Goal: Task Accomplishment & Management: Complete application form

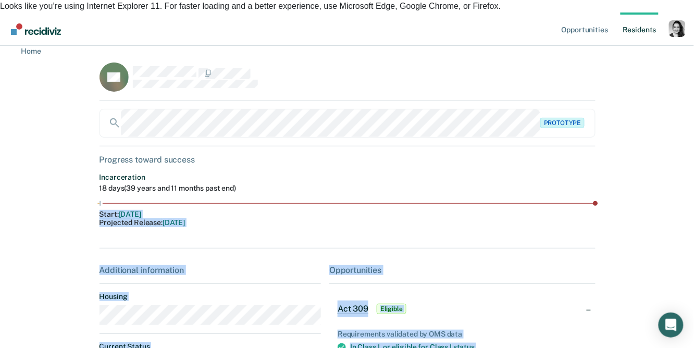
click at [678, 20] on div "Profile dropdown button" at bounding box center [677, 28] width 17 height 17
click at [609, 51] on link "Profile" at bounding box center [636, 55] width 84 height 9
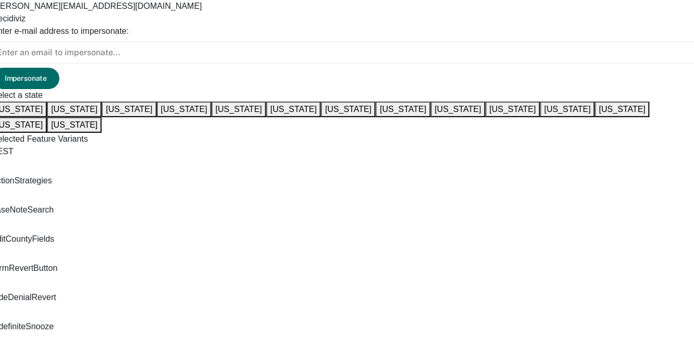
click at [594, 46] on input at bounding box center [347, 53] width 710 height 22
type input "e"
type input "chchambe@idoc.idaho.gov"
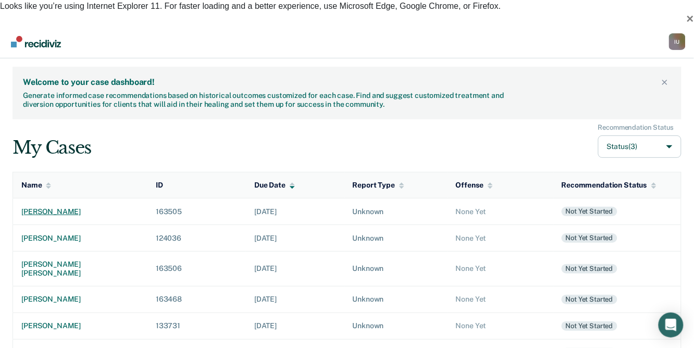
click at [82, 207] on div "kari denise schultz" at bounding box center [80, 211] width 118 height 9
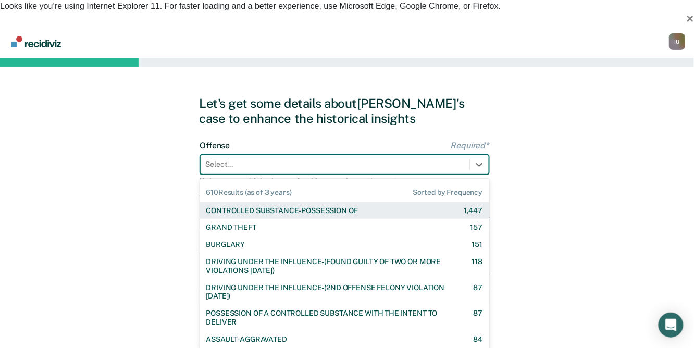
click at [285, 159] on div at bounding box center [335, 164] width 258 height 11
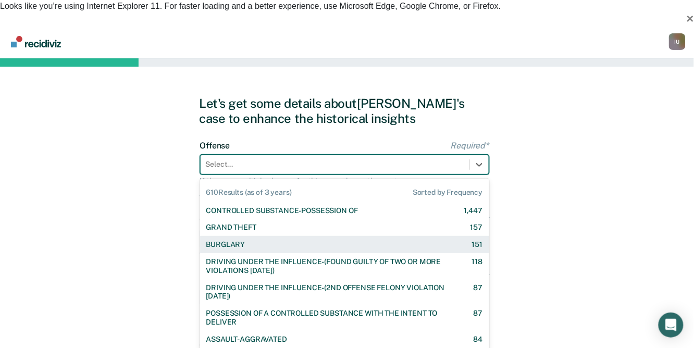
click at [296, 236] on div "BURGLARY 151" at bounding box center [344, 244] width 289 height 17
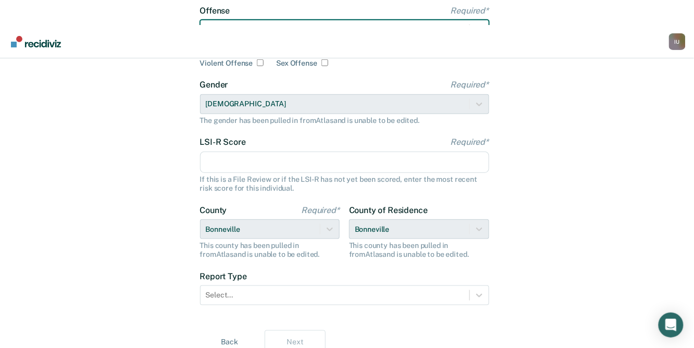
scroll to position [137, 0]
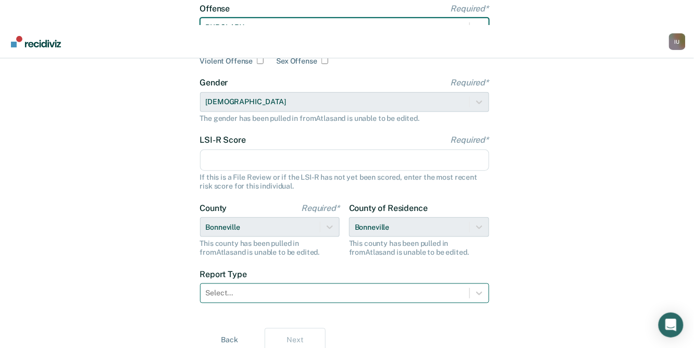
click at [293, 288] on div at bounding box center [335, 293] width 258 height 11
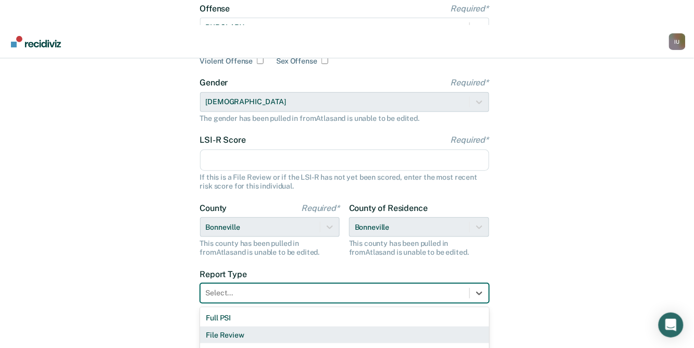
click at [288, 327] on div "File Review" at bounding box center [344, 335] width 289 height 17
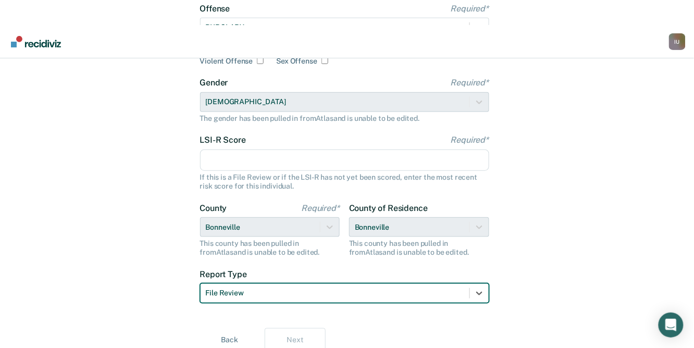
click at [290, 150] on input "LSI-R Score Required*" at bounding box center [344, 161] width 289 height 22
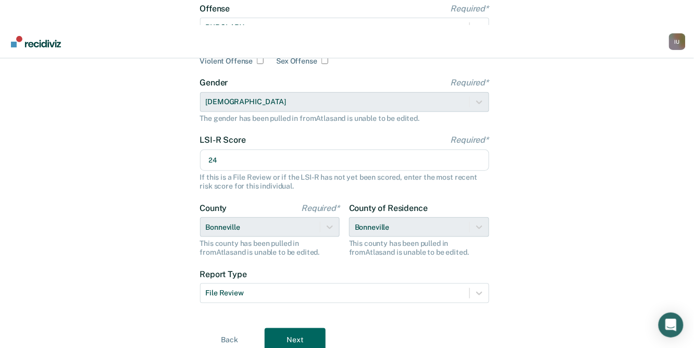
type input "24"
click at [290, 328] on button "Next" at bounding box center [295, 340] width 61 height 25
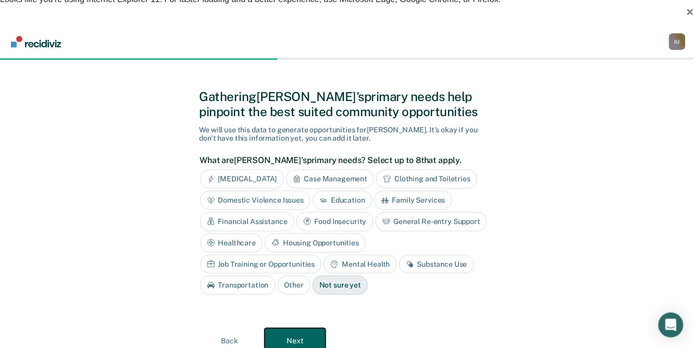
click at [294, 328] on button "Next" at bounding box center [295, 340] width 61 height 25
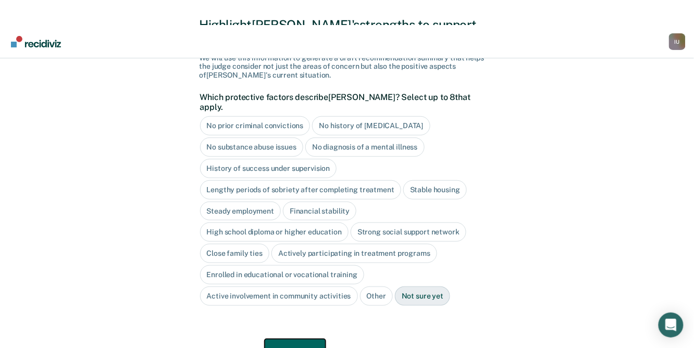
click at [294, 339] on button "Next" at bounding box center [295, 351] width 61 height 25
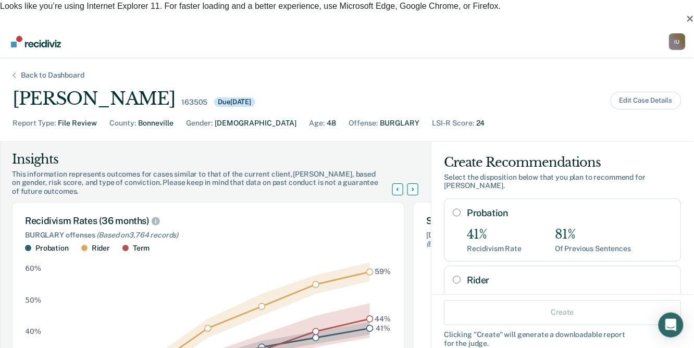
click at [62, 71] on div "Back to Dashboard" at bounding box center [52, 75] width 89 height 9
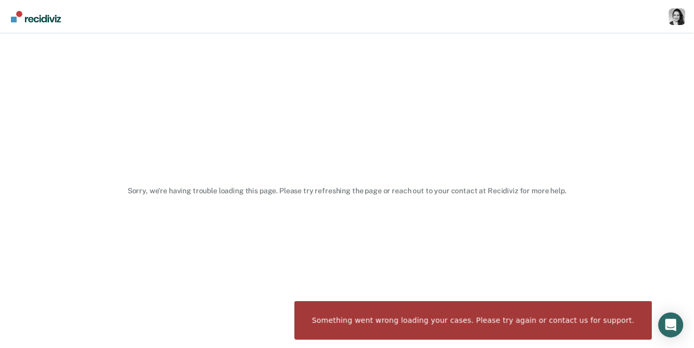
click at [680, 7] on div "Profile Go to System-Level Trends Go to Operations Go to PSI Case Dashboard Log…" at bounding box center [677, 16] width 17 height 33
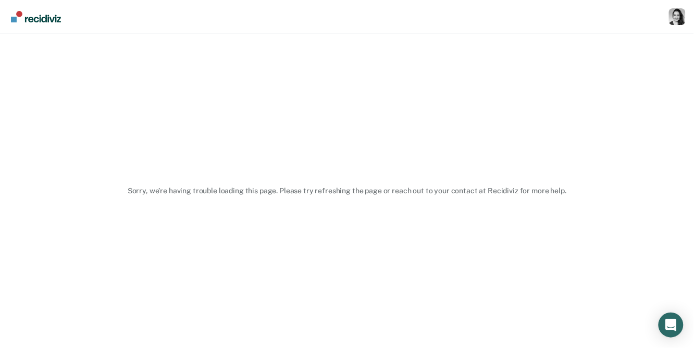
click at [675, 26] on div "Profile Go to System-Level Trends Go to Operations Go to PSI Case Dashboard Log…" at bounding box center [677, 17] width 17 height 19
click at [682, 13] on div "Profile dropdown button" at bounding box center [677, 16] width 17 height 17
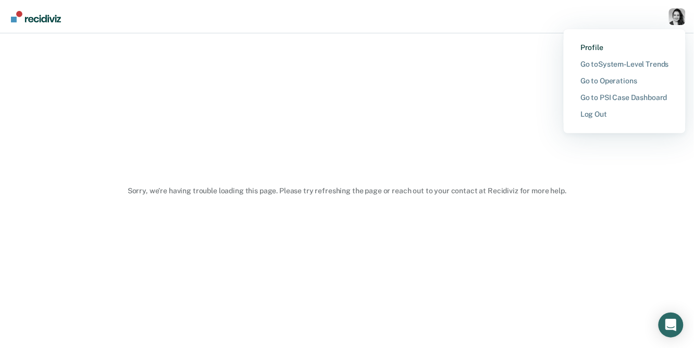
click at [593, 47] on link "Profile" at bounding box center [625, 47] width 89 height 9
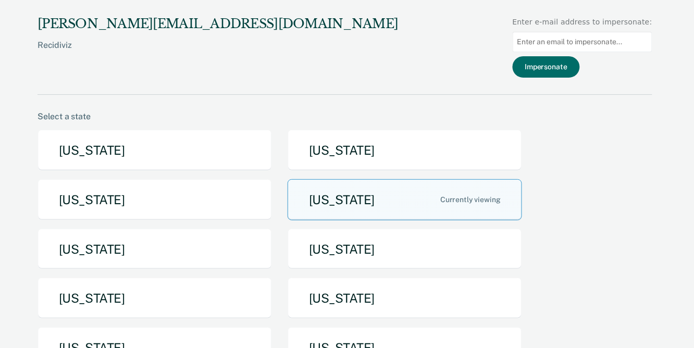
click at [602, 38] on input "Main chart and filter content" at bounding box center [583, 42] width 140 height 20
type input "chchambe@idoc.idaho.gov"
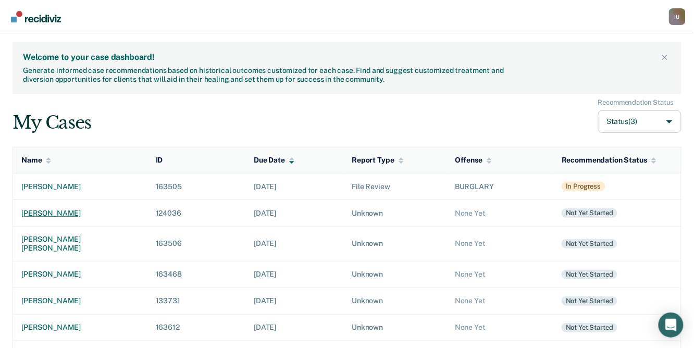
click at [68, 209] on div "dillon k raymond" at bounding box center [80, 213] width 118 height 9
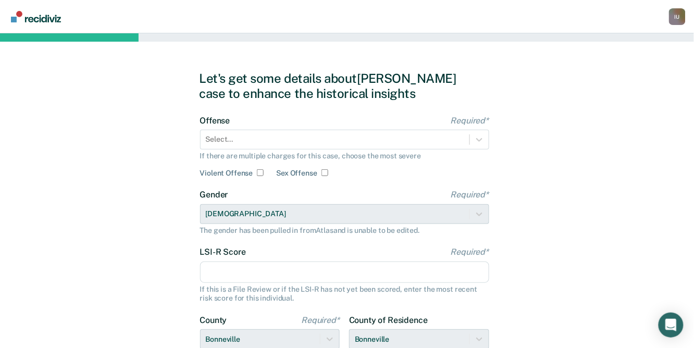
click at [27, 17] on img "Go to Recidiviz Home" at bounding box center [36, 16] width 50 height 11
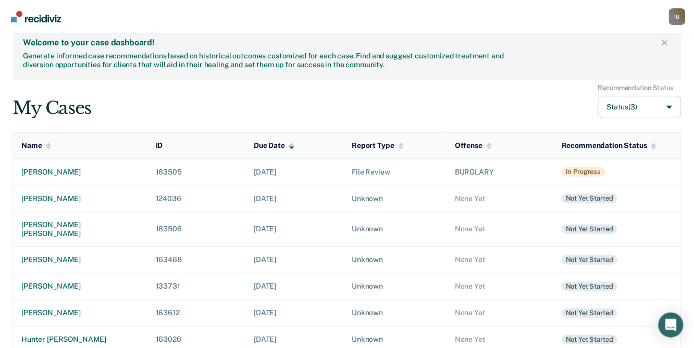
scroll to position [16, 0]
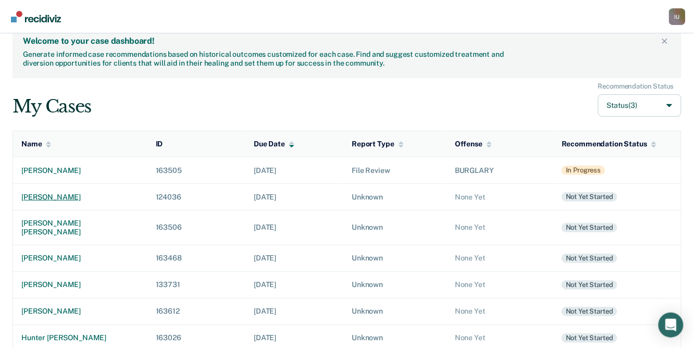
click at [54, 193] on div "dillon k raymond" at bounding box center [80, 197] width 118 height 9
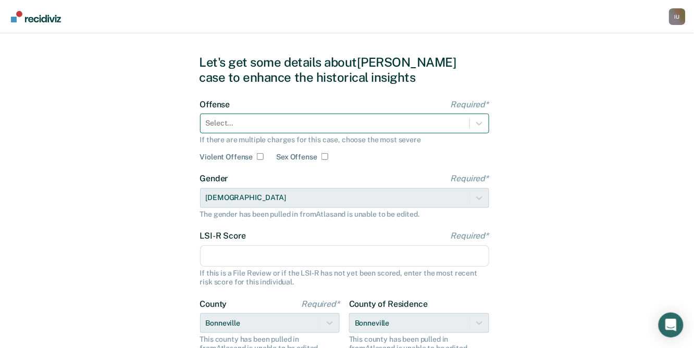
click at [293, 117] on div "Select..." at bounding box center [335, 123] width 269 height 15
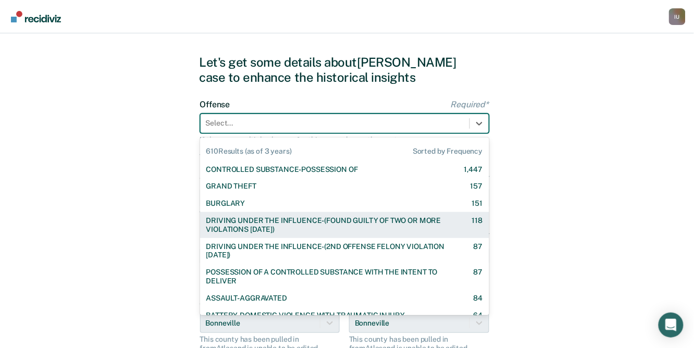
scroll to position [313, 0]
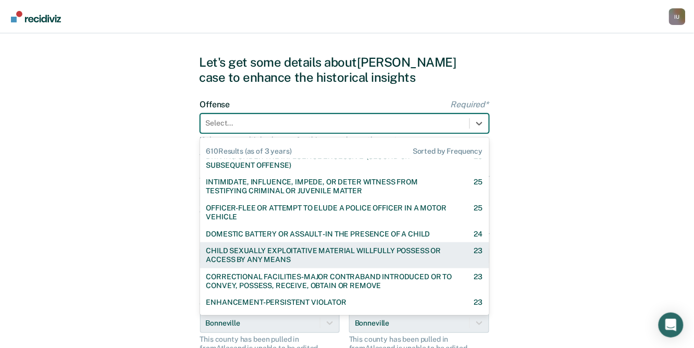
click at [344, 266] on div "CHILD SEXUALLY EXPLOITATIVE MATERIAL WILLFULLY POSSESS OR ACCESS BY ANY MEANS 23" at bounding box center [344, 255] width 289 height 26
checkbox input "true"
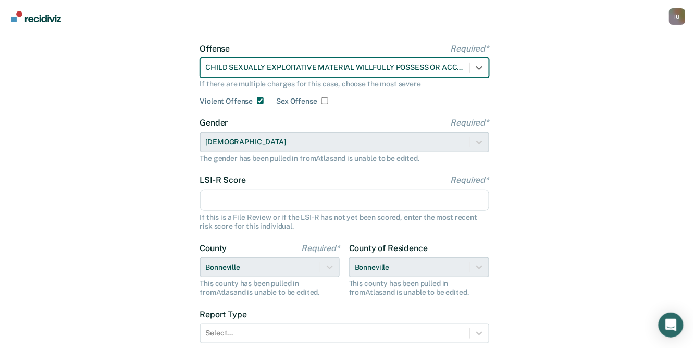
scroll to position [154, 0]
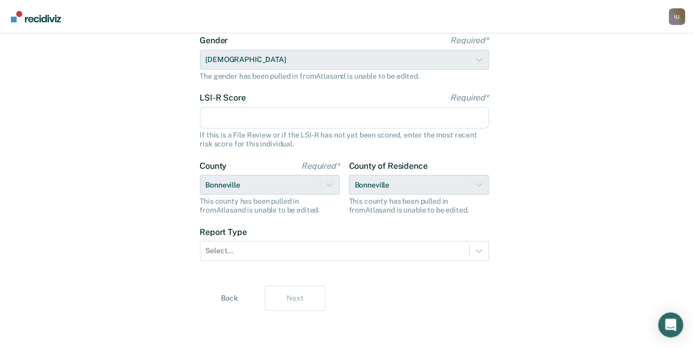
click at [274, 330] on div "Let's get some details about Dillon's case to enhance the historical insights O…" at bounding box center [347, 114] width 295 height 445
click at [269, 262] on form "Offense Required* CHILD SEXUALLY EXPLOITATIVE MATERIAL WILLFULLY POSSESS OR ACC…" at bounding box center [344, 117] width 289 height 312
click at [269, 244] on div "Select..." at bounding box center [335, 250] width 269 height 15
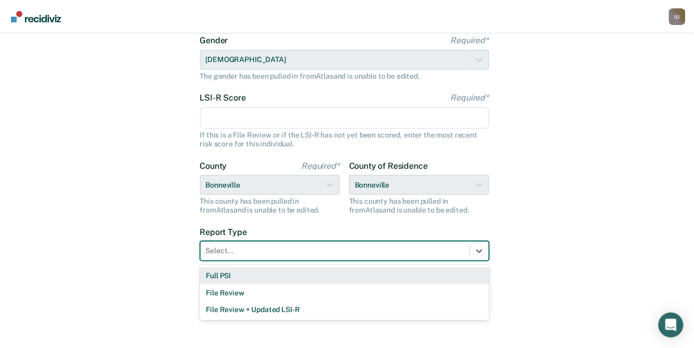
click at [267, 274] on div "Full PSI" at bounding box center [344, 275] width 289 height 17
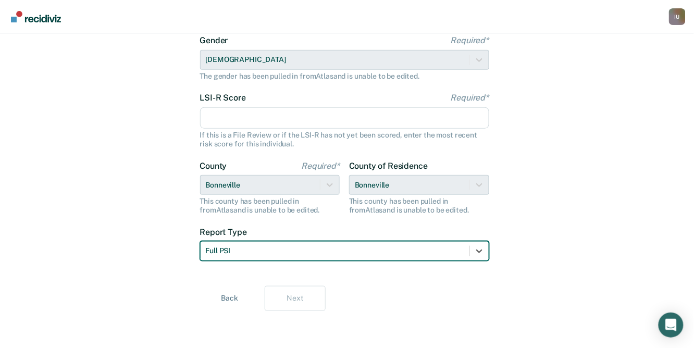
click at [274, 114] on input "LSI-R Score Required*" at bounding box center [344, 118] width 289 height 22
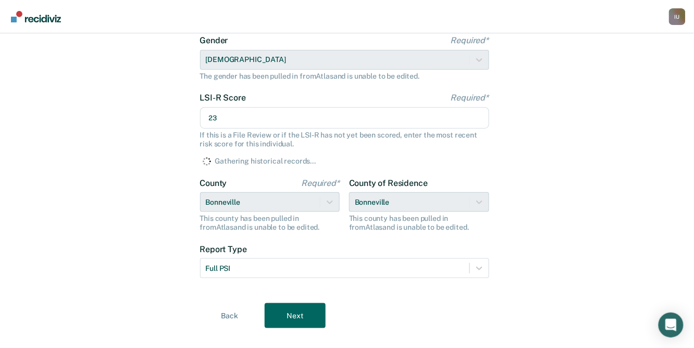
type input "23"
click at [302, 321] on div "Let's get some details about Dillon's case to enhance the historical insights O…" at bounding box center [347, 123] width 295 height 462
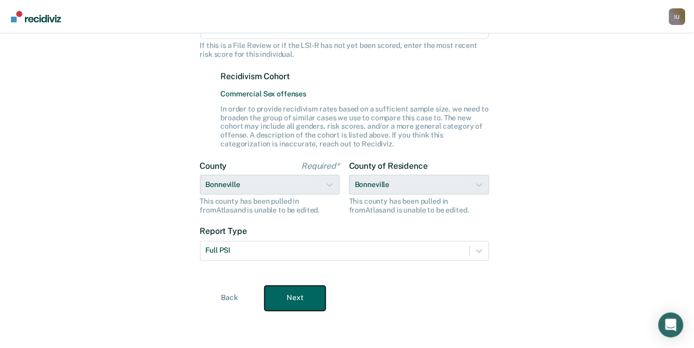
click at [301, 301] on button "Next" at bounding box center [295, 298] width 61 height 25
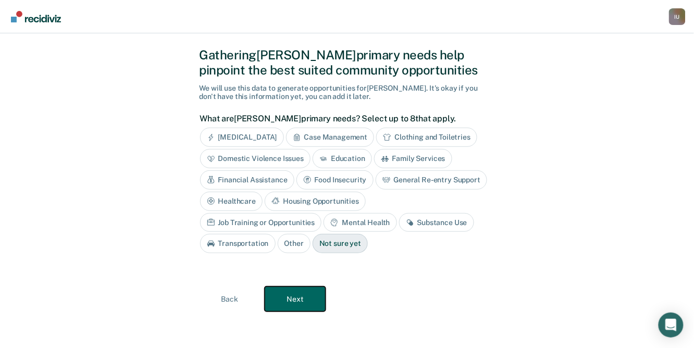
click at [301, 301] on button "Next" at bounding box center [295, 299] width 61 height 25
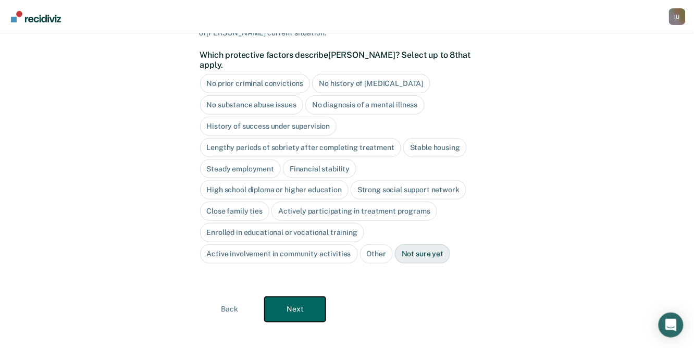
click at [301, 301] on button "Next" at bounding box center [295, 309] width 61 height 25
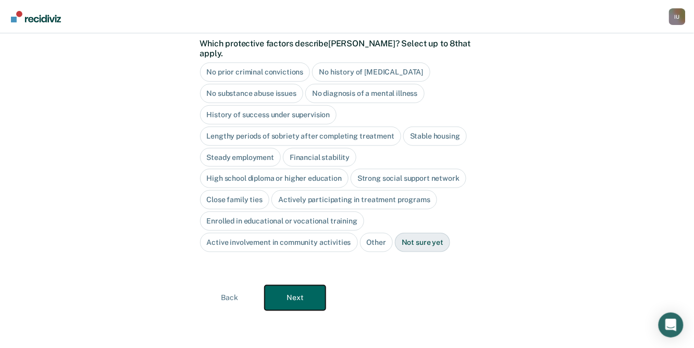
click at [301, 301] on button "Next" at bounding box center [295, 298] width 61 height 25
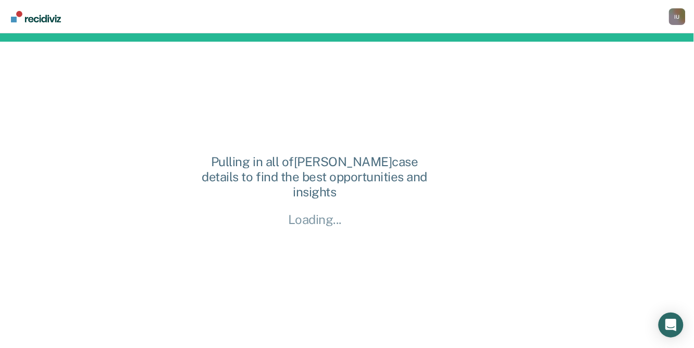
scroll to position [0, 0]
click at [301, 301] on div "Pulling in all of Dillon's case details to find the best opportunities and insi…" at bounding box center [315, 191] width 231 height 240
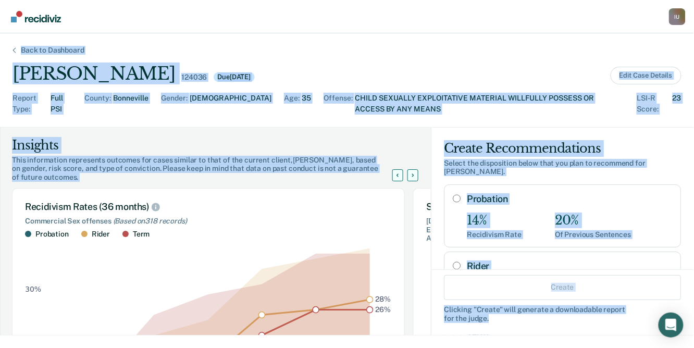
click at [225, 138] on div "Insights" at bounding box center [208, 145] width 393 height 17
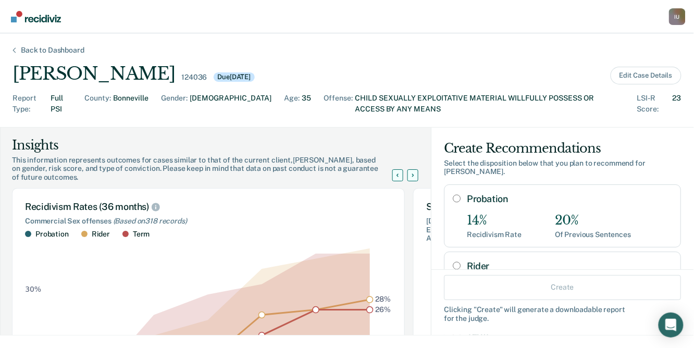
click at [66, 44] on div "Back to Dashboard Dillon K Raymond 124036 Due 10/08/2025 Edit Case Details Repo…" at bounding box center [347, 190] width 694 height 315
click at [67, 51] on div "Back to Dashboard" at bounding box center [52, 50] width 89 height 9
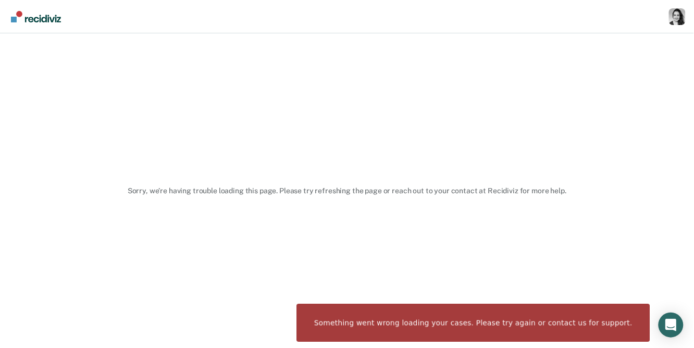
click at [680, 15] on div "Profile dropdown button" at bounding box center [677, 16] width 17 height 17
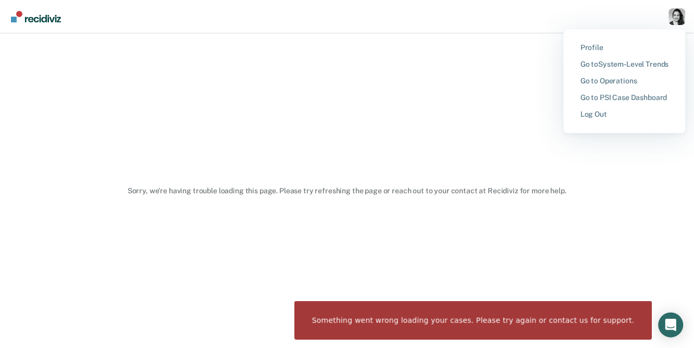
click at [589, 40] on button "Profile" at bounding box center [625, 48] width 122 height 17
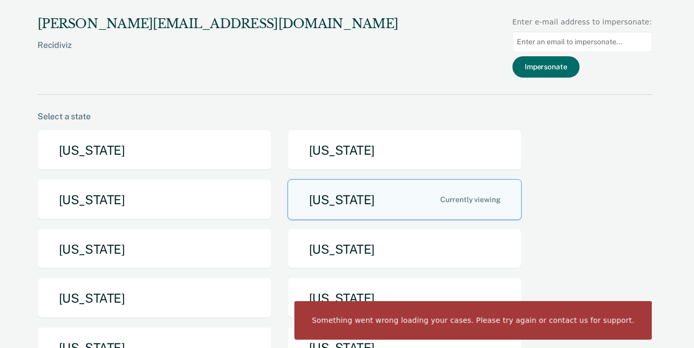
click at [594, 38] on input "Main chart and filter content" at bounding box center [583, 42] width 140 height 20
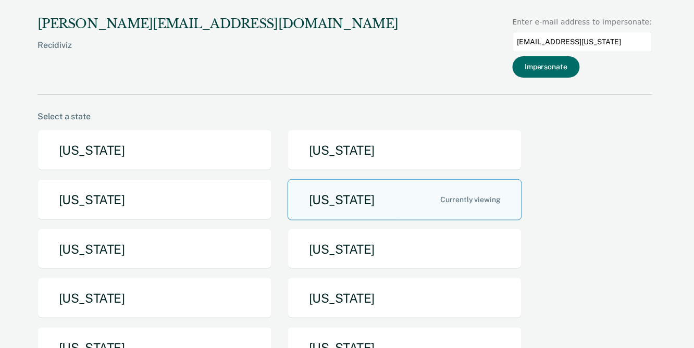
type input "[EMAIL_ADDRESS][DOMAIN_NAME][US_STATE]"
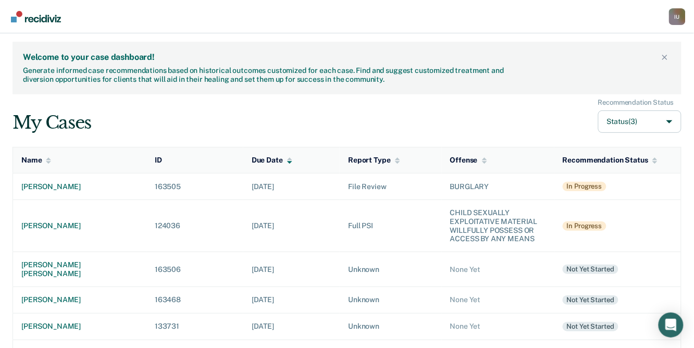
click at [679, 18] on div "I U" at bounding box center [677, 16] width 17 height 17
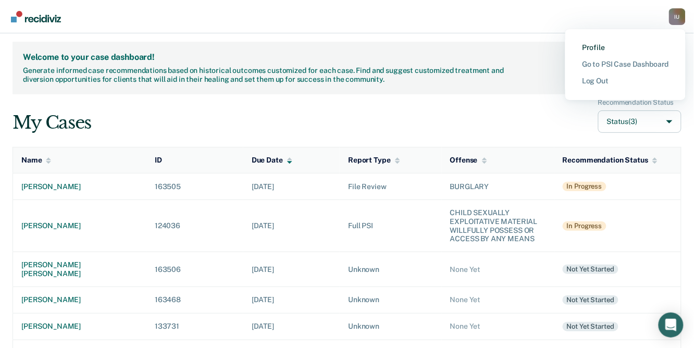
click at [590, 48] on link "Profile" at bounding box center [625, 47] width 87 height 9
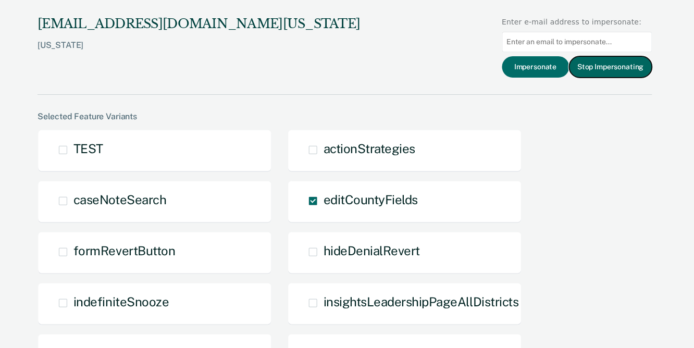
click at [598, 74] on button "Stop Impersonating" at bounding box center [611, 66] width 83 height 21
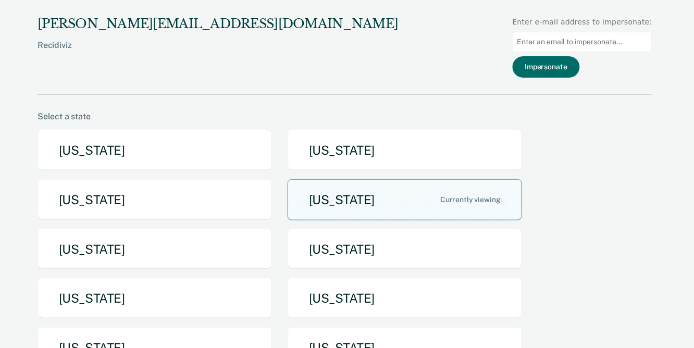
click at [619, 50] on input "Main chart and filter content" at bounding box center [583, 42] width 140 height 20
type input "[EMAIL_ADDRESS][DOMAIN_NAME]"
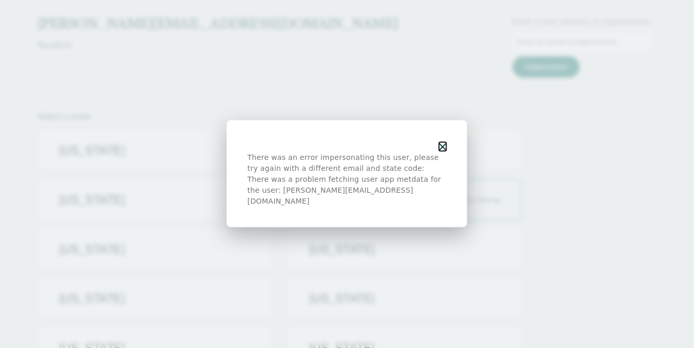
click at [443, 150] on icon "button" at bounding box center [442, 146] width 7 height 7
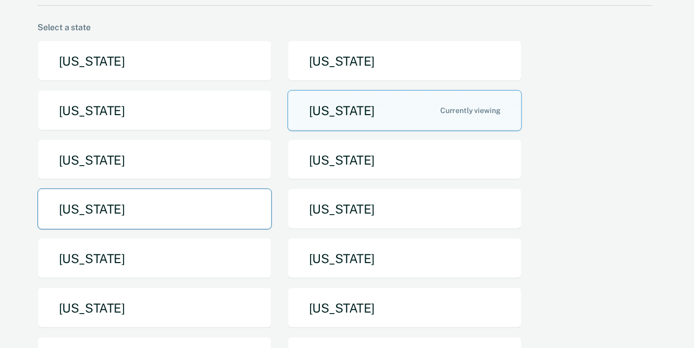
scroll to position [106, 0]
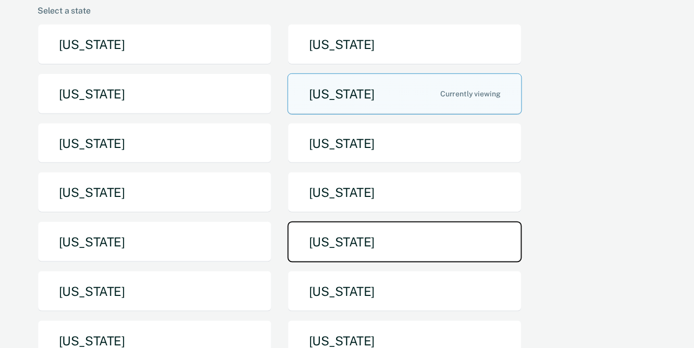
click at [354, 252] on button "[US_STATE]" at bounding box center [405, 241] width 235 height 41
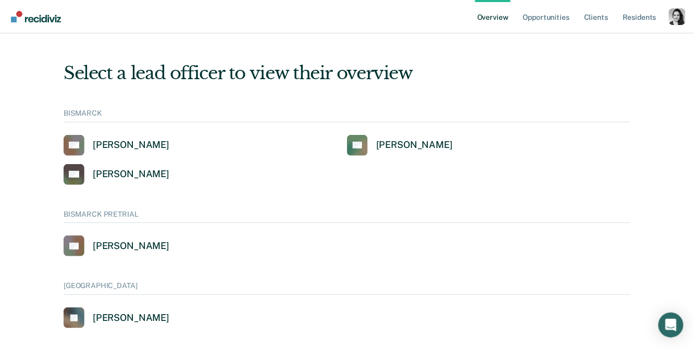
click at [680, 21] on div "Profile dropdown button" at bounding box center [677, 16] width 17 height 17
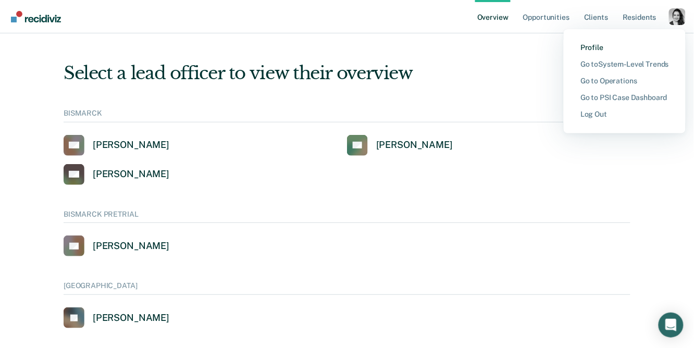
click at [582, 45] on link "Profile" at bounding box center [625, 47] width 89 height 9
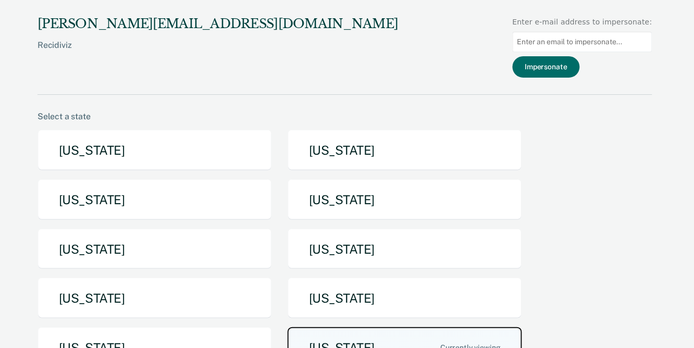
click at [343, 339] on button "[US_STATE]" at bounding box center [405, 347] width 235 height 41
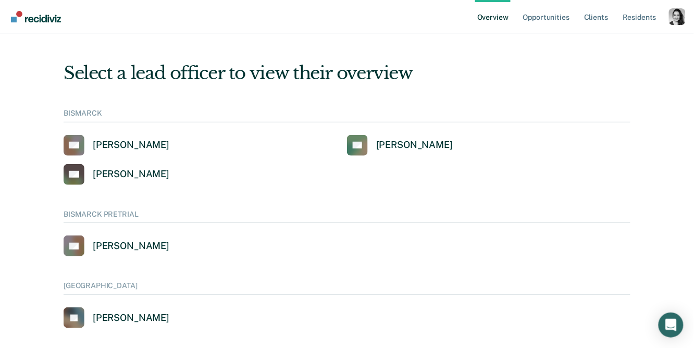
click at [673, 18] on div "Profile dropdown button" at bounding box center [677, 16] width 17 height 17
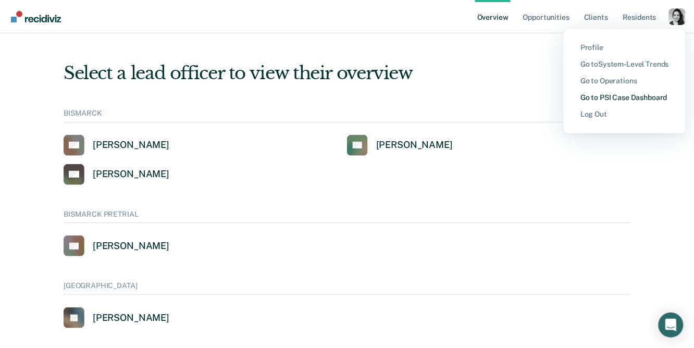
click at [608, 100] on link "Go to PSI Case Dashboard" at bounding box center [625, 97] width 89 height 9
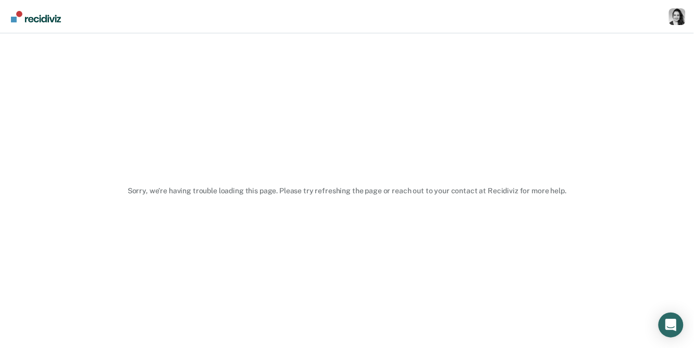
click at [678, 24] on div "Profile dropdown button" at bounding box center [677, 16] width 17 height 17
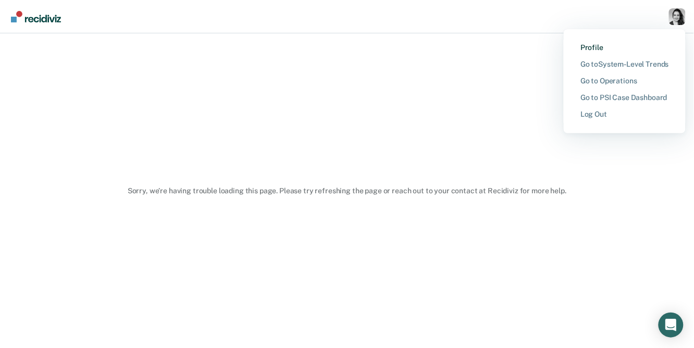
click at [594, 47] on link "Profile" at bounding box center [625, 47] width 89 height 9
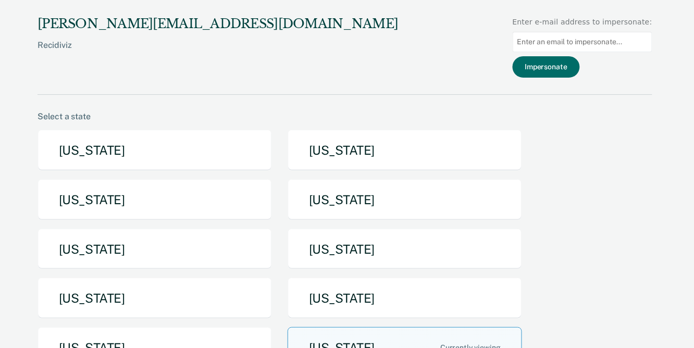
click at [626, 43] on input "Main chart and filter content" at bounding box center [583, 42] width 140 height 20
type input "e"
type input "anbrooks@nd.gov"
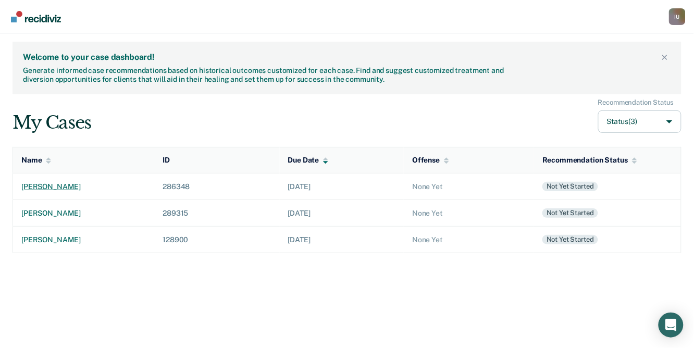
click at [77, 188] on div "randy lee holbrook" at bounding box center [83, 186] width 125 height 9
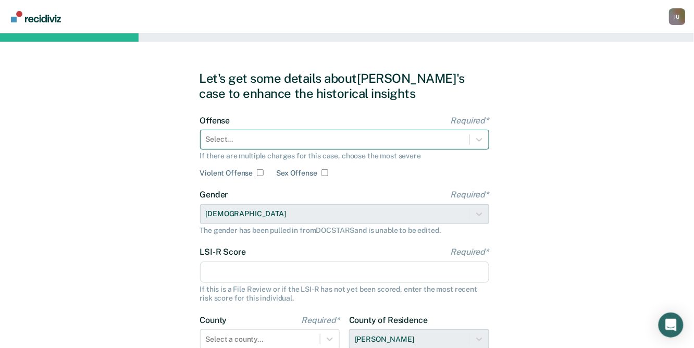
click at [290, 133] on div "Select..." at bounding box center [335, 139] width 269 height 15
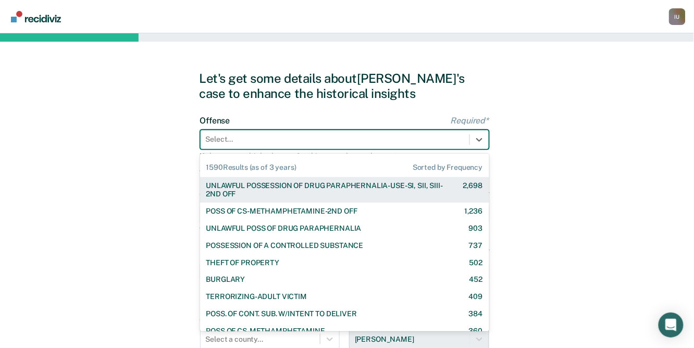
click at [298, 191] on div "UNLAWFUL POSSESSION OF DRUG PARAPHERNALIA-USE-SI, SII, SIII-2ND OFF" at bounding box center [325, 190] width 239 height 18
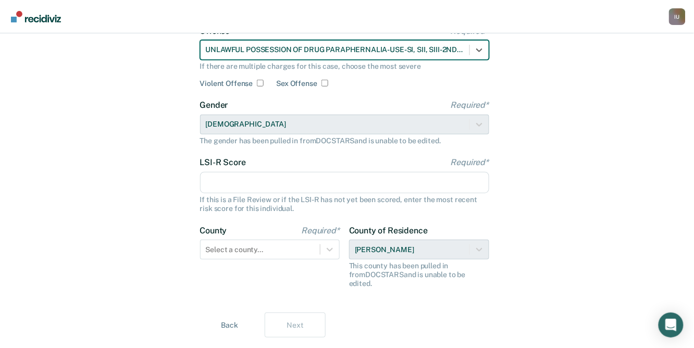
scroll to position [94, 0]
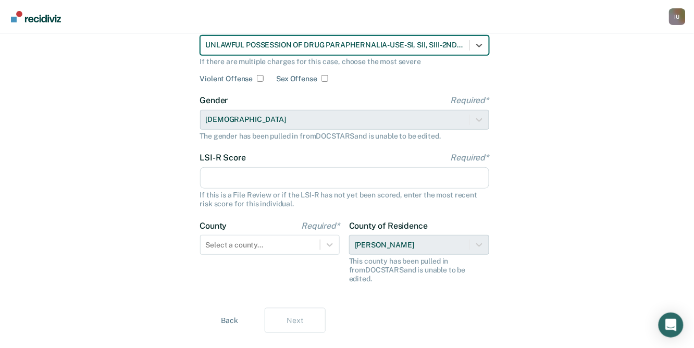
click at [297, 182] on input "LSI-R Score Required*" at bounding box center [344, 178] width 289 height 22
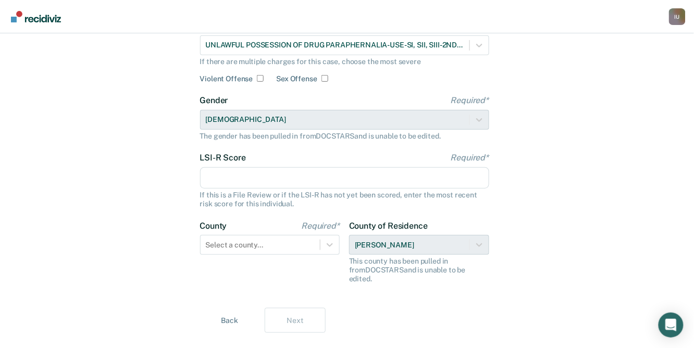
type input "4"
type input "35"
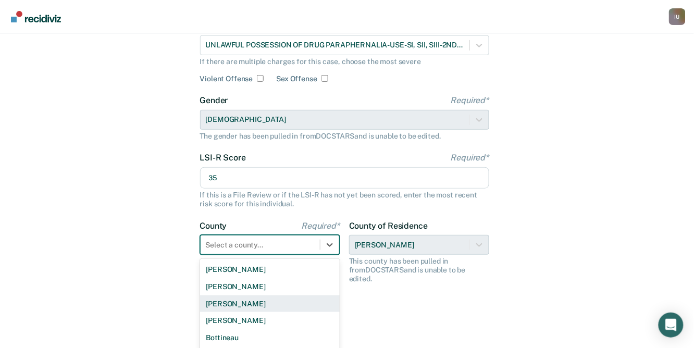
scroll to position [161, 0]
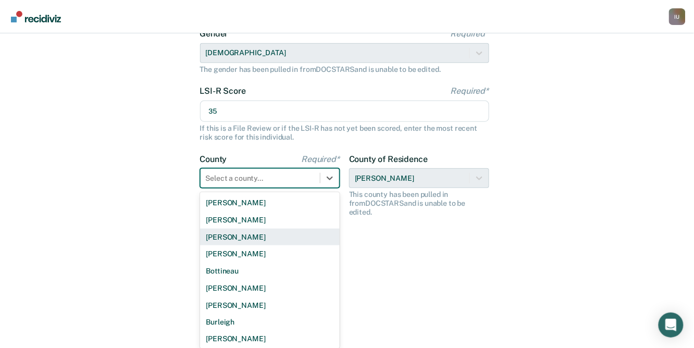
click at [319, 188] on div "Benson, 3 of 53. 53 results available. Use Up and Down to choose options, press…" at bounding box center [270, 178] width 140 height 20
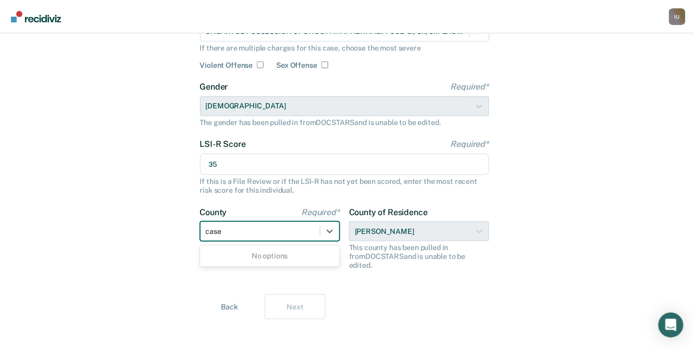
type input "cas"
click at [283, 264] on div "Cass" at bounding box center [270, 255] width 140 height 21
click at [283, 259] on div "Cass" at bounding box center [270, 256] width 140 height 17
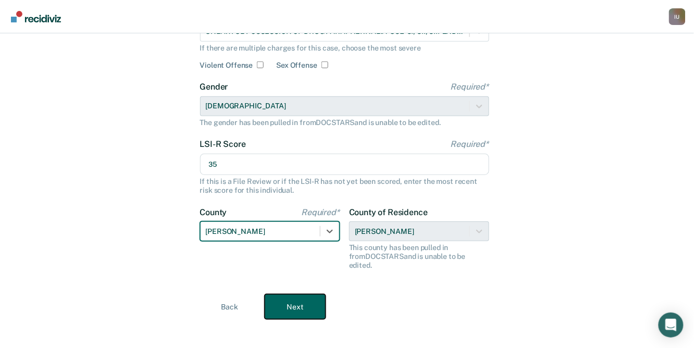
click at [294, 297] on button "Next" at bounding box center [295, 306] width 61 height 25
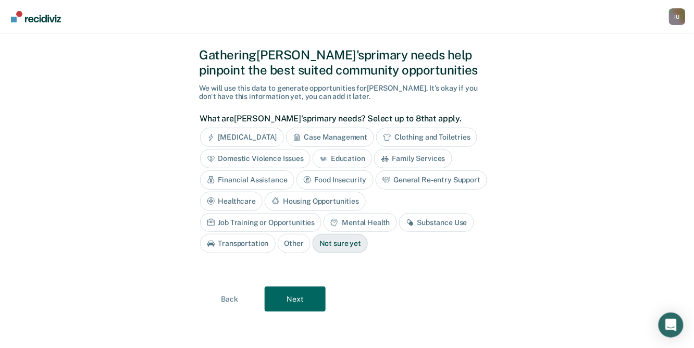
click at [277, 140] on div "Anger Management" at bounding box center [242, 137] width 84 height 19
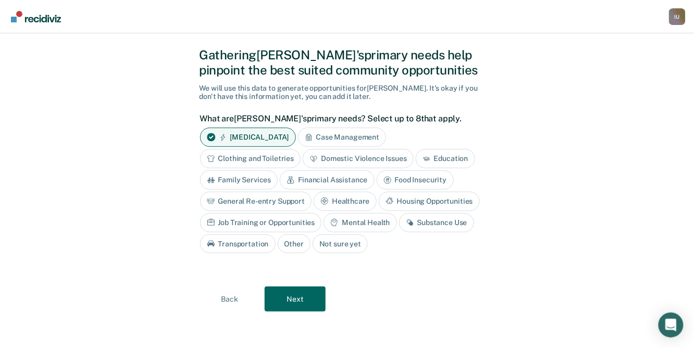
click at [353, 141] on div "Case Management" at bounding box center [342, 137] width 89 height 19
click at [353, 141] on div "Case Management" at bounding box center [348, 137] width 101 height 19
click at [261, 135] on div "Anger Management" at bounding box center [248, 137] width 96 height 19
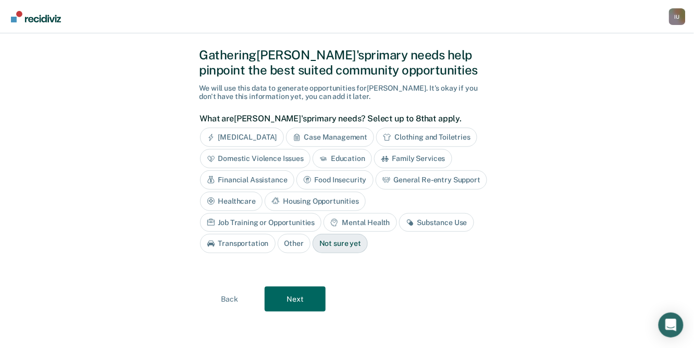
click at [399, 225] on div "Substance Use" at bounding box center [436, 222] width 75 height 19
click at [336, 199] on div "Housing Opportunities" at bounding box center [315, 201] width 101 height 19
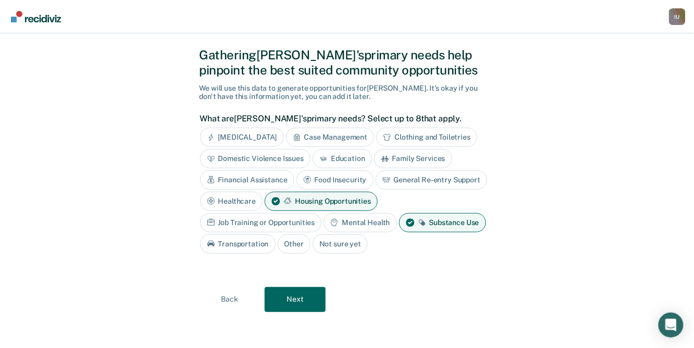
click at [274, 178] on div "Financial Assistance" at bounding box center [247, 179] width 94 height 19
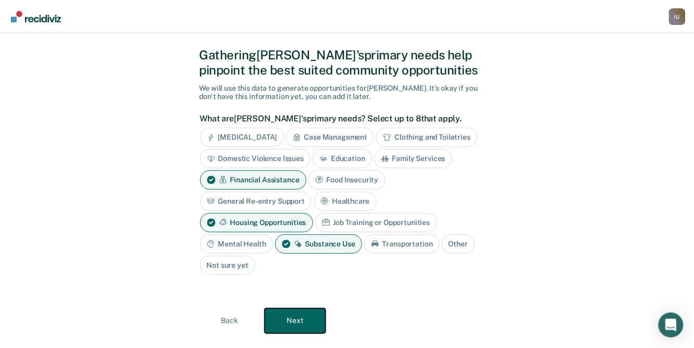
click at [300, 322] on button "Next" at bounding box center [295, 321] width 61 height 25
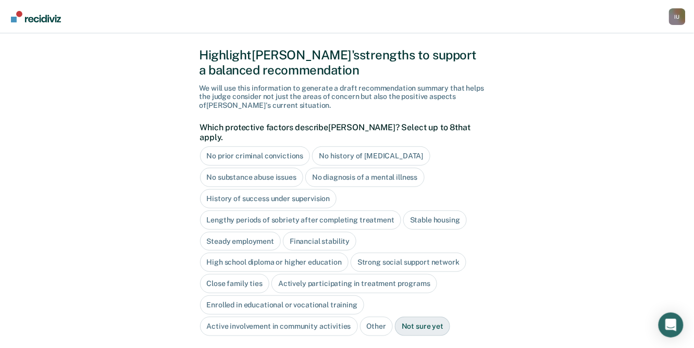
click at [289, 153] on div "No prior criminal convictions" at bounding box center [255, 155] width 110 height 19
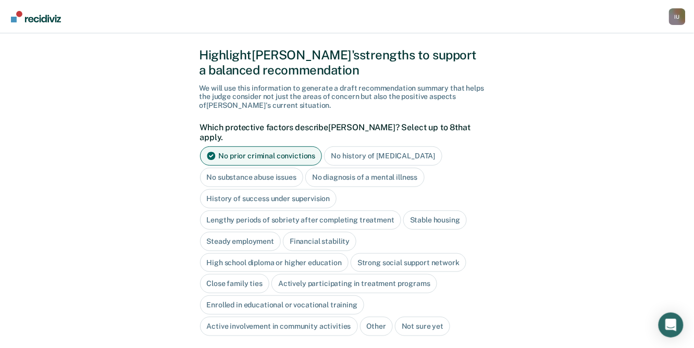
scroll to position [34, 0]
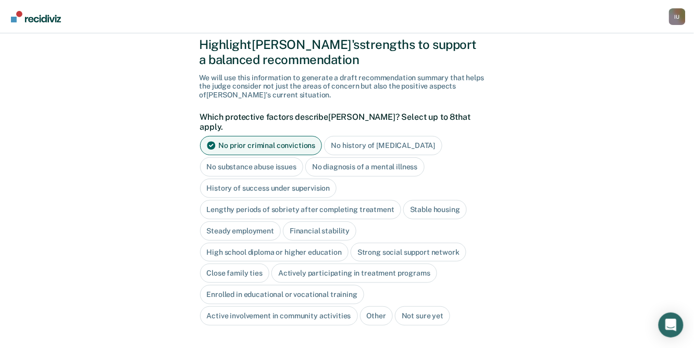
click at [258, 265] on div "Close family ties" at bounding box center [235, 273] width 70 height 19
click at [268, 183] on div "History of success under supervision" at bounding box center [268, 188] width 137 height 19
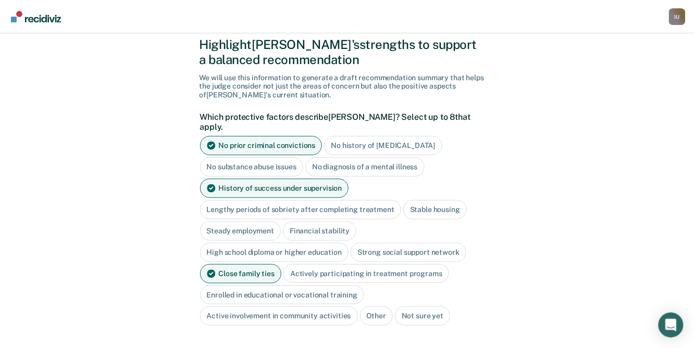
click at [277, 136] on div "No prior criminal convictions" at bounding box center [261, 145] width 122 height 19
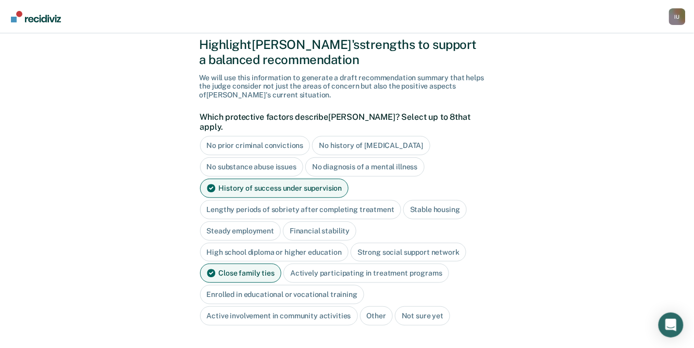
click at [370, 137] on div "No history of violent behavior" at bounding box center [371, 145] width 118 height 19
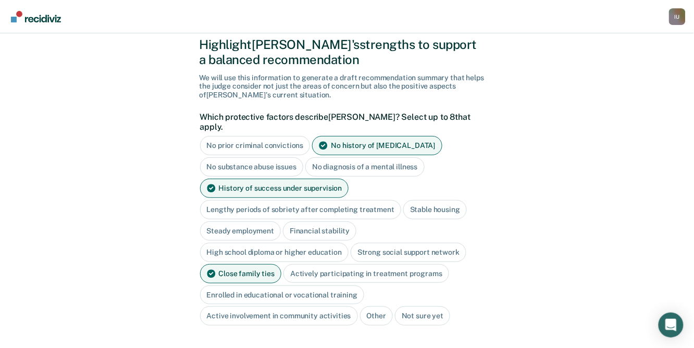
click at [422, 307] on div "Not sure yet" at bounding box center [422, 315] width 55 height 19
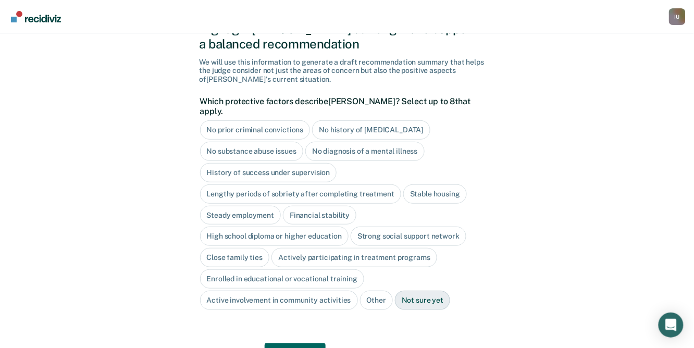
scroll to position [55, 0]
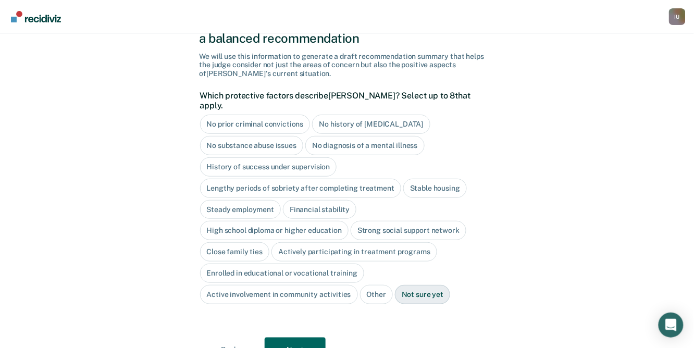
click at [364, 119] on div "No history of violent behavior" at bounding box center [371, 124] width 118 height 19
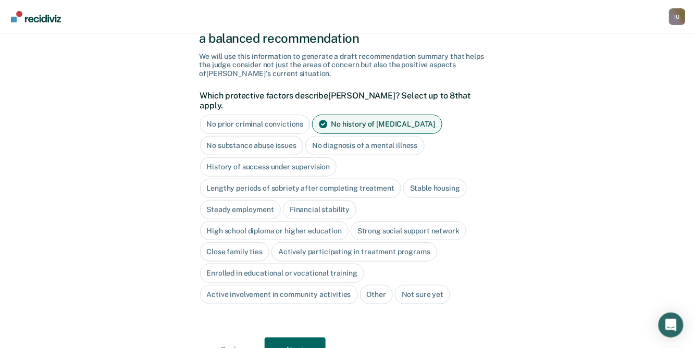
click at [292, 157] on div "History of success under supervision" at bounding box center [268, 166] width 137 height 19
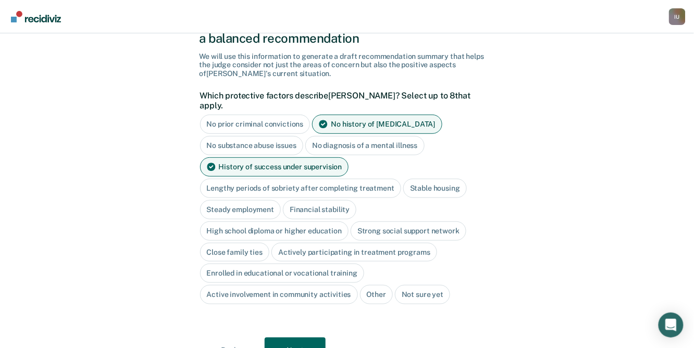
click at [251, 243] on div "Close family ties" at bounding box center [235, 252] width 70 height 19
click at [305, 338] on button "Next" at bounding box center [295, 350] width 61 height 25
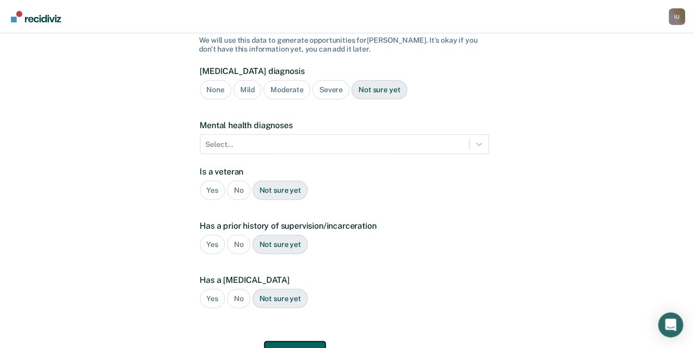
click at [306, 342] on button "Next" at bounding box center [295, 354] width 61 height 25
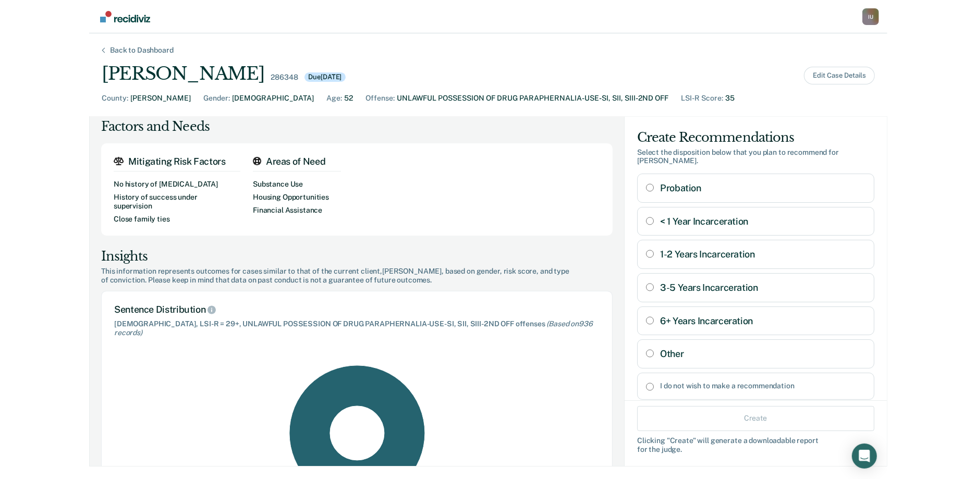
scroll to position [0, 0]
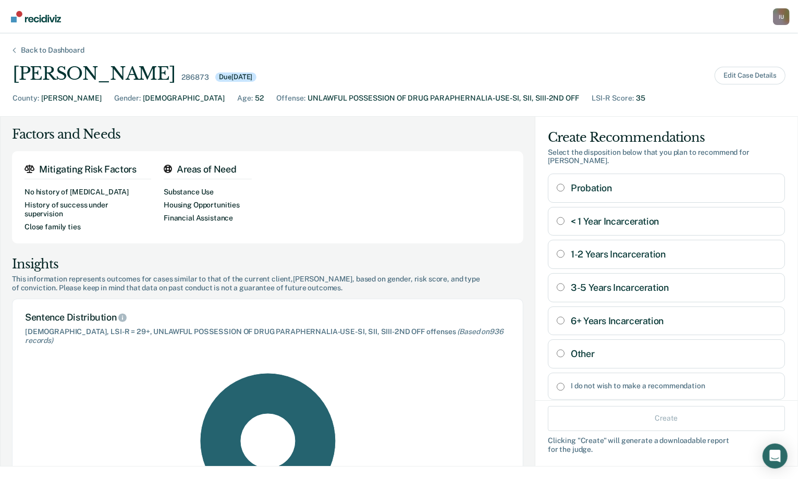
click at [599, 39] on div "Back to Dashboard Robert Halloway 286873 Due 10/27/2025 Edit Case Details Count…" at bounding box center [399, 256] width 798 height 446
